Goal: Information Seeking & Learning: Learn about a topic

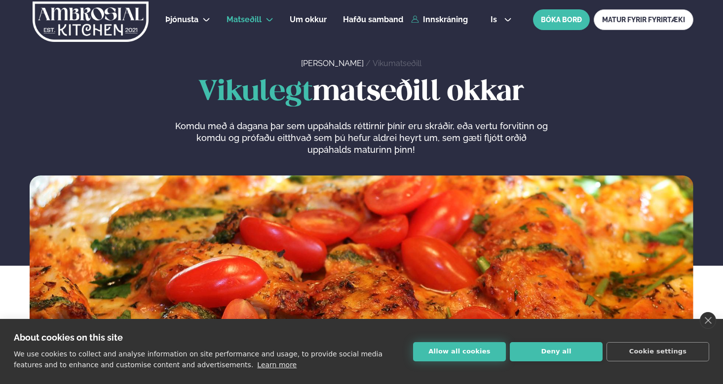
click at [444, 356] on button "Allow all cookies" at bounding box center [459, 351] width 93 height 19
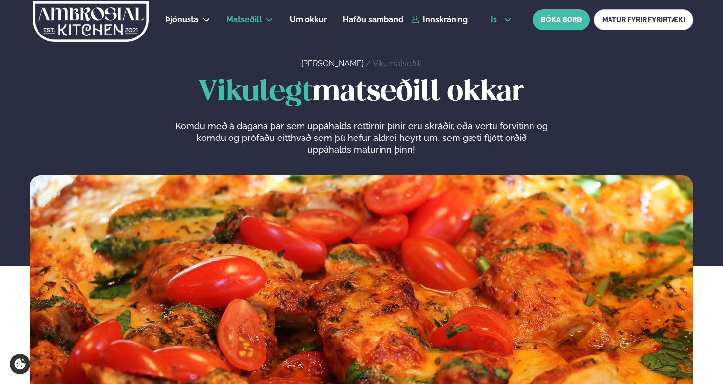
click at [495, 23] on span "is" at bounding box center [494, 20] width 9 height 8
click at [494, 36] on link "en" at bounding box center [500, 38] width 37 height 20
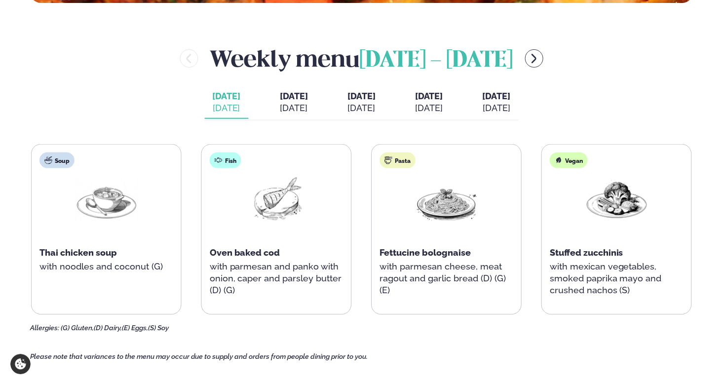
scroll to position [383, 0]
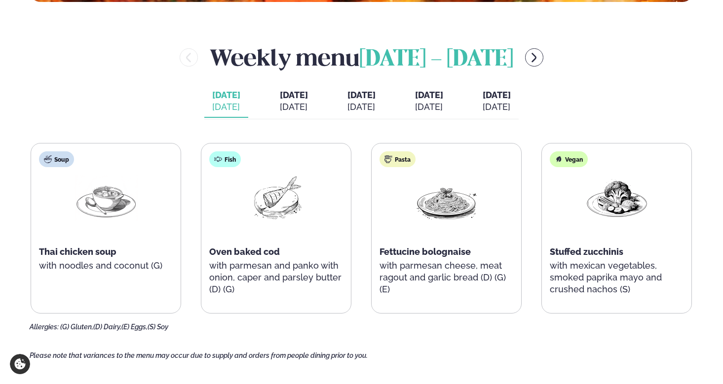
click at [280, 102] on div "[DATE]" at bounding box center [294, 107] width 28 height 12
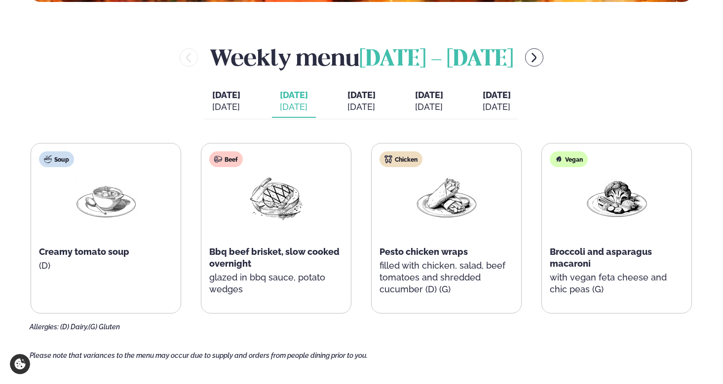
click at [365, 93] on span "[DATE]" at bounding box center [361, 95] width 28 height 10
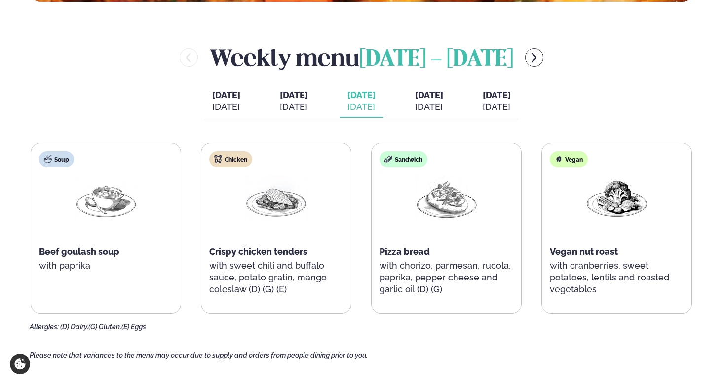
click at [443, 112] on div "[DATE]" at bounding box center [429, 107] width 28 height 12
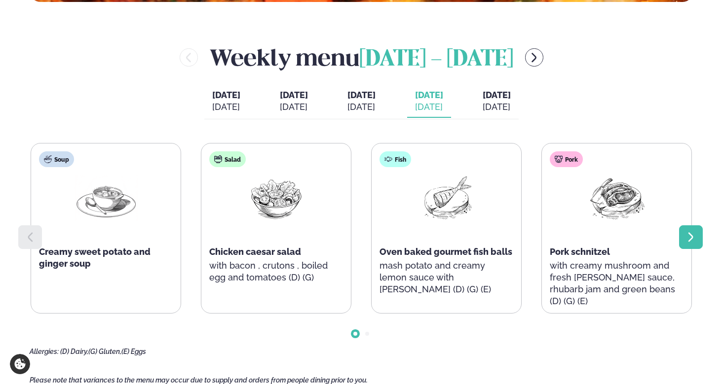
click at [695, 232] on icon at bounding box center [691, 237] width 12 height 12
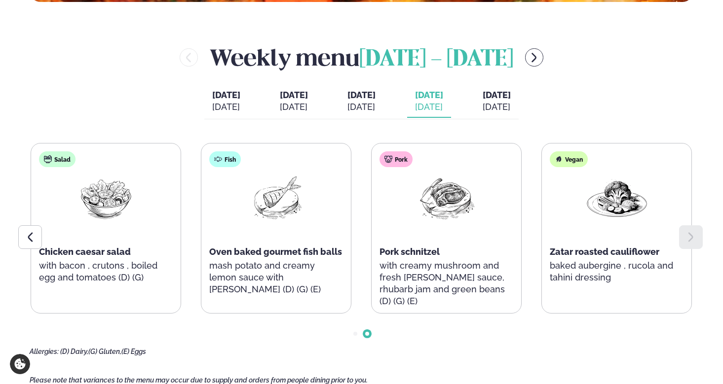
click at [375, 104] on div "[DATE]" at bounding box center [361, 107] width 28 height 12
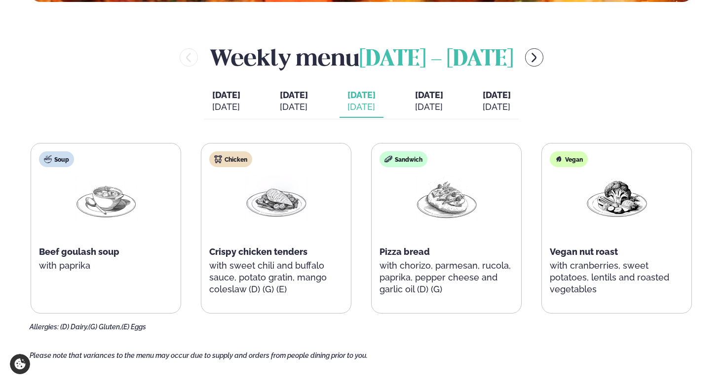
click at [431, 107] on div "[DATE]" at bounding box center [429, 107] width 28 height 12
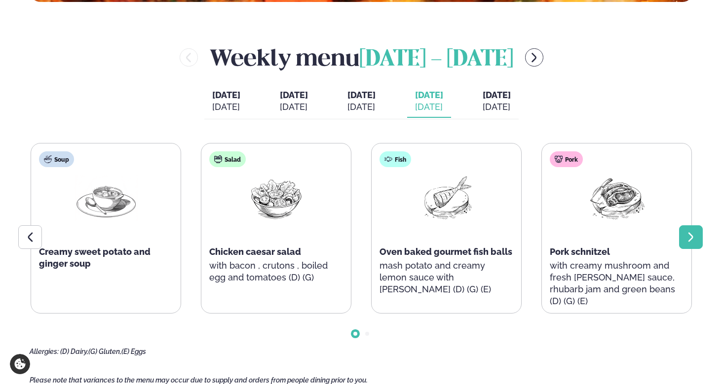
click at [697, 238] on div at bounding box center [691, 237] width 24 height 24
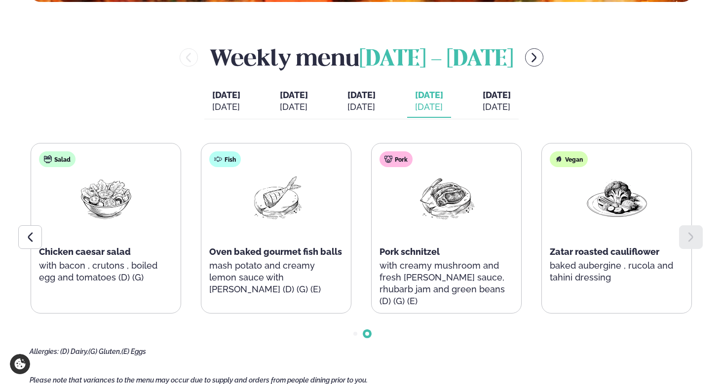
click at [511, 106] on div "[DATE]" at bounding box center [496, 107] width 28 height 12
